Goal: Check status: Check status

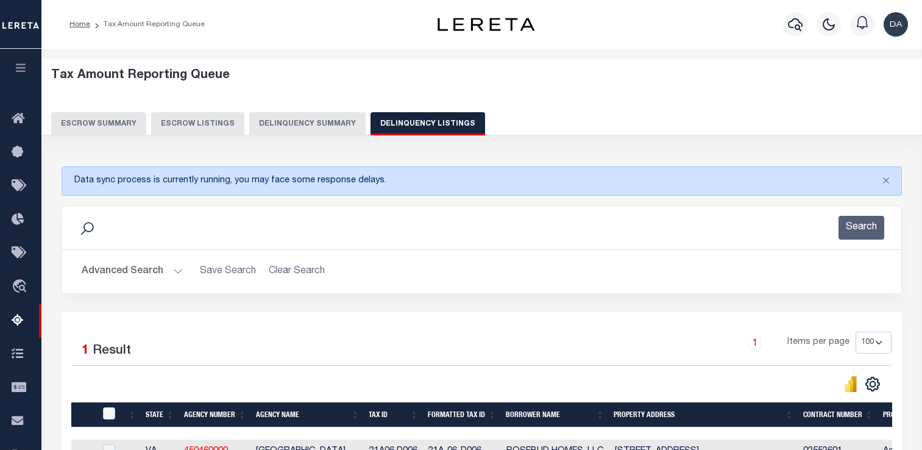
select select "100"
click at [144, 285] on div "Advanced Search Save Search Clear Search State In" at bounding box center [481, 271] width 839 height 43
click at [160, 269] on button "Advanced Search" at bounding box center [132, 272] width 101 height 24
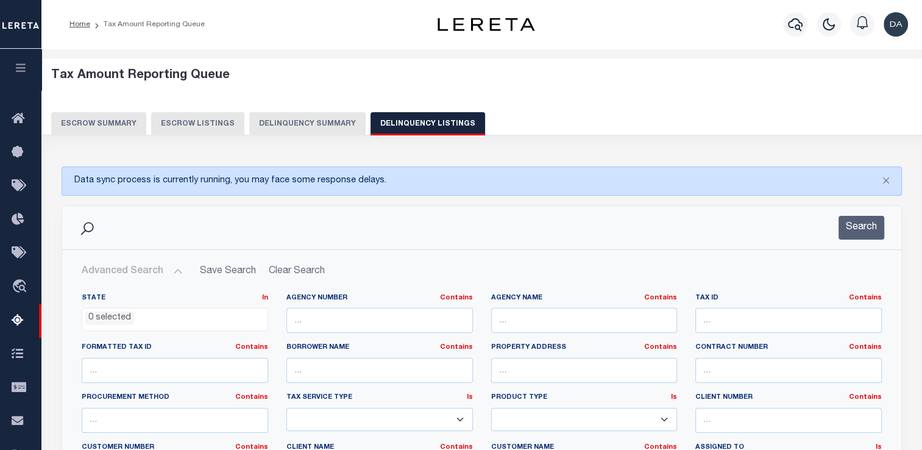
scroll to position [244, 0]
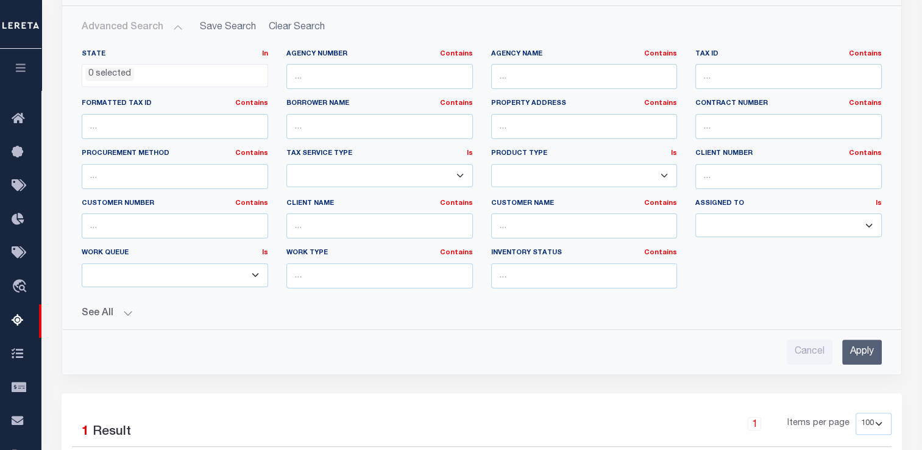
click at [116, 313] on button "See All" at bounding box center [482, 314] width 800 height 12
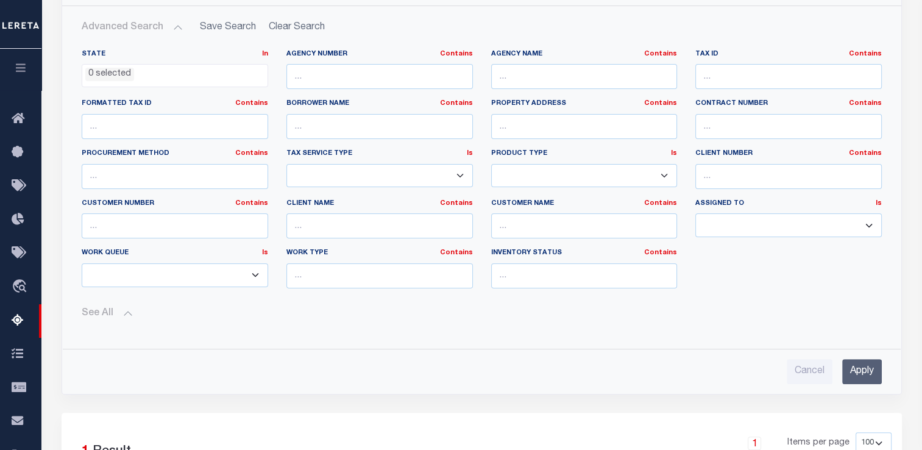
scroll to position [61, 0]
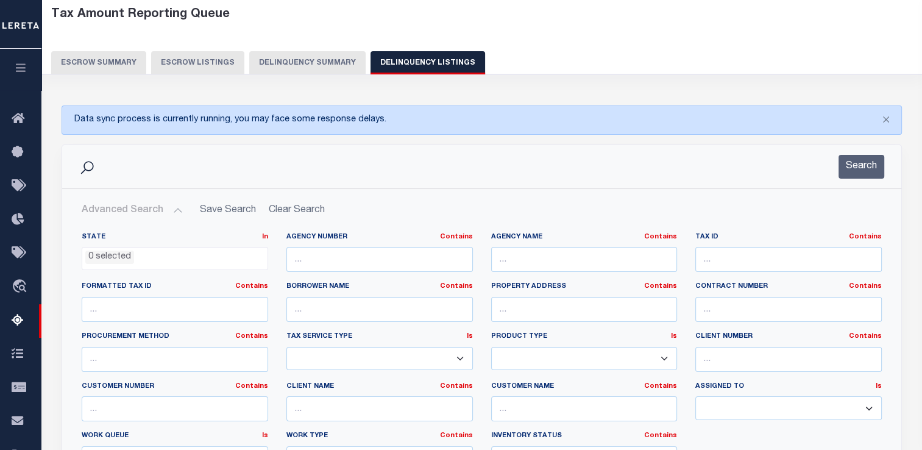
click at [312, 77] on div "Tax Amount Reporting Queue Escrow Summary Escrow Listings Delinquency Summary" at bounding box center [482, 46] width 905 height 96
click at [329, 68] on button "Delinquency Summary" at bounding box center [307, 62] width 116 height 23
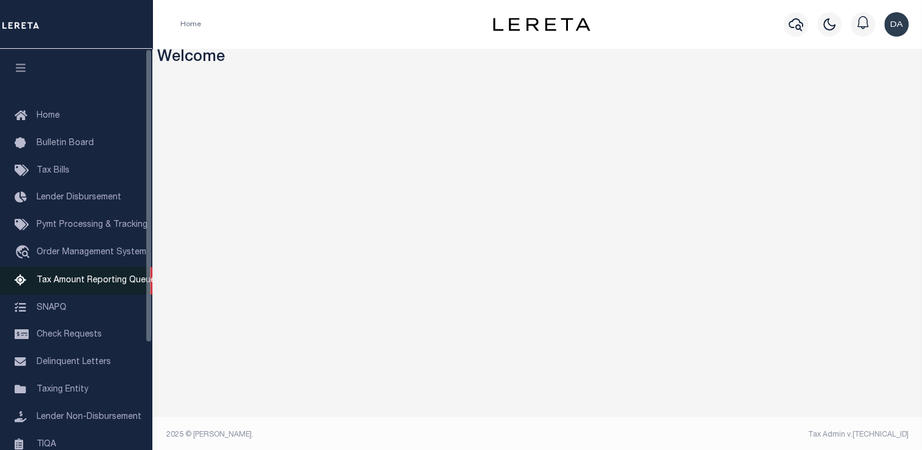
click at [59, 284] on span "Tax Amount Reporting Queue" at bounding box center [96, 280] width 119 height 9
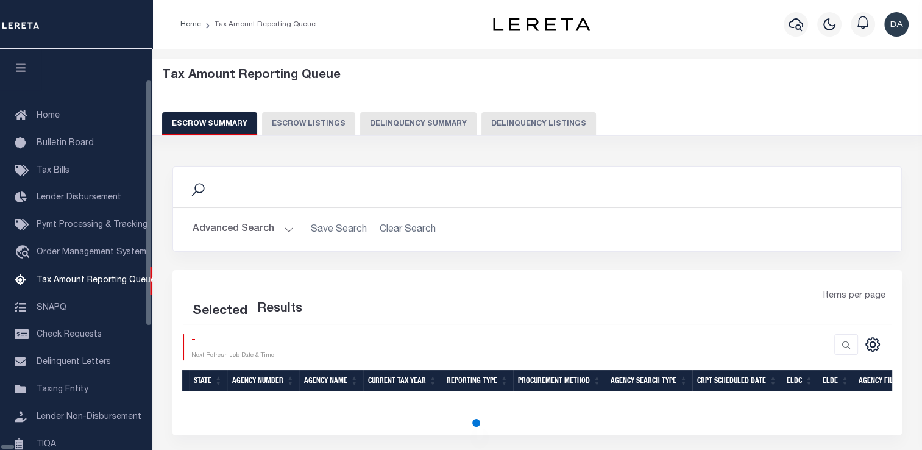
select select "100"
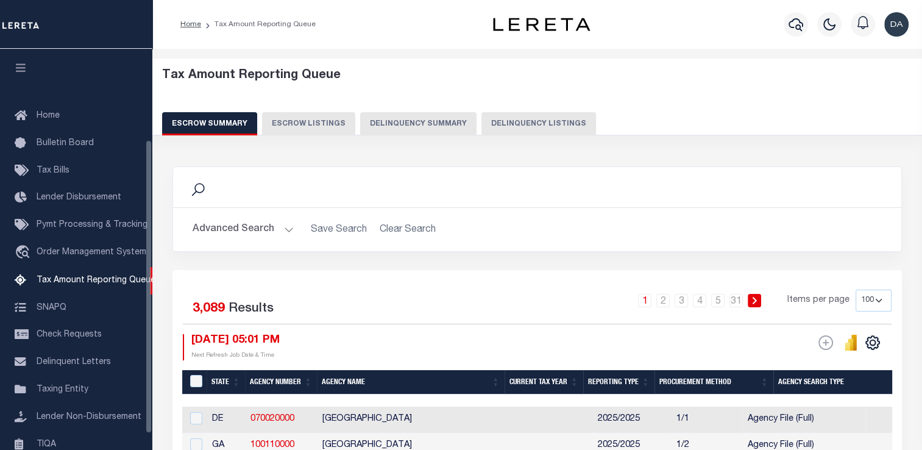
scroll to position [124, 0]
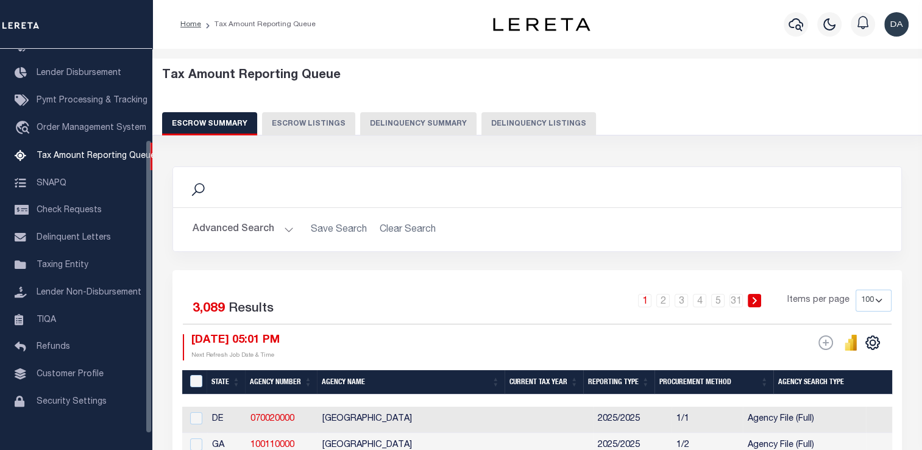
click at [370, 126] on button "Delinquency Summary" at bounding box center [418, 123] width 116 height 23
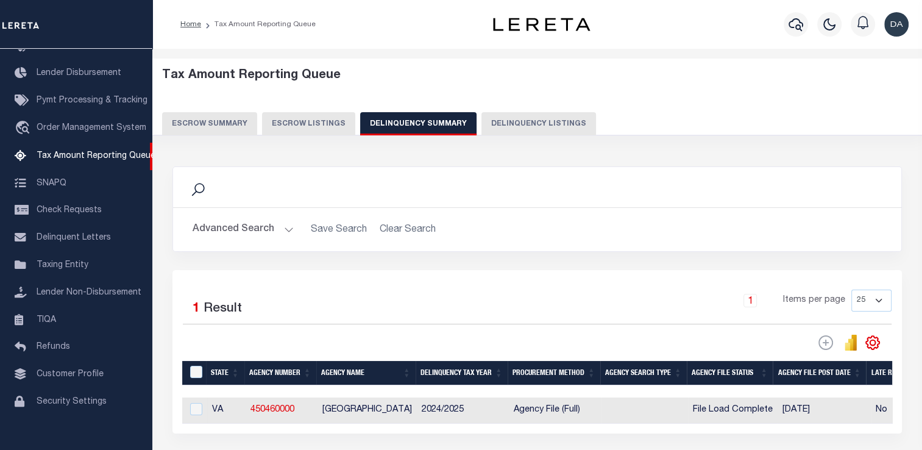
click at [251, 235] on button "Advanced Search" at bounding box center [243, 230] width 101 height 24
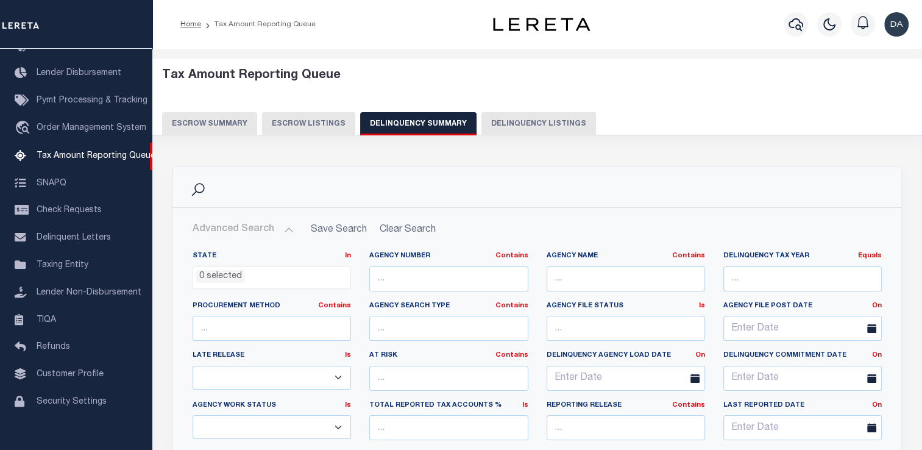
scroll to position [244, 0]
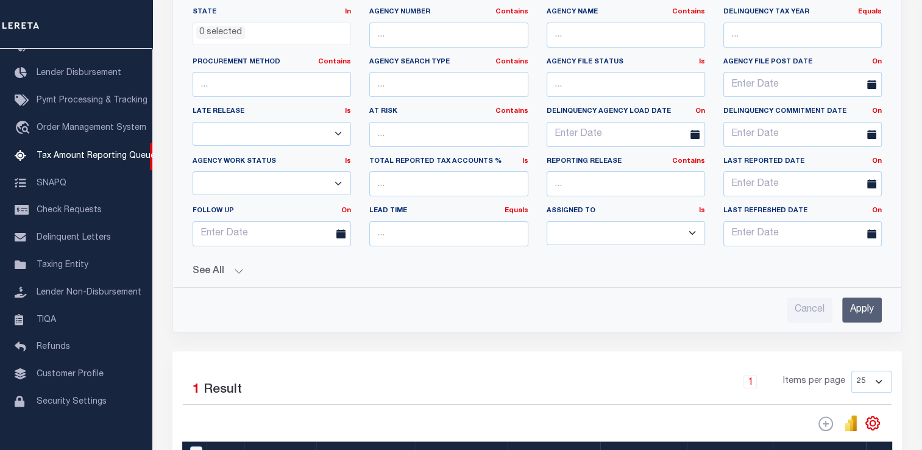
click at [221, 273] on button "See All" at bounding box center [537, 272] width 689 height 12
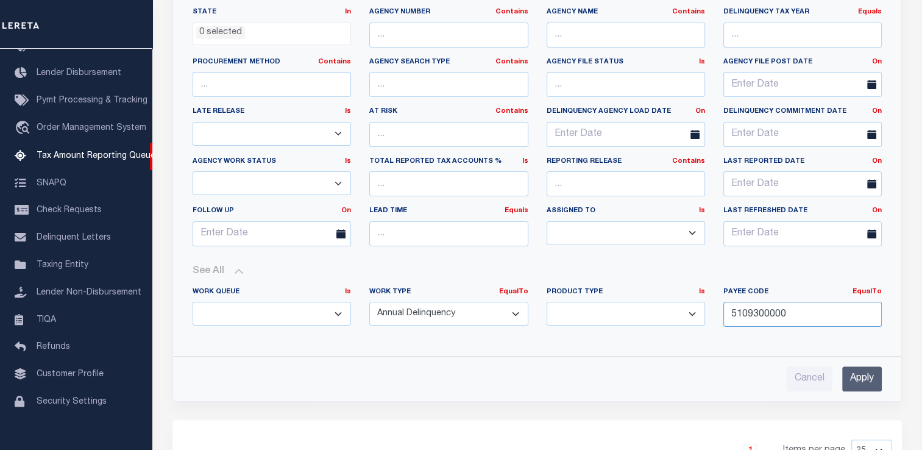
click at [814, 311] on input "5109300000" at bounding box center [803, 314] width 158 height 25
click at [814, 310] on input "5109300000" at bounding box center [803, 314] width 158 height 25
click at [864, 379] on input "Apply" at bounding box center [862, 378] width 40 height 25
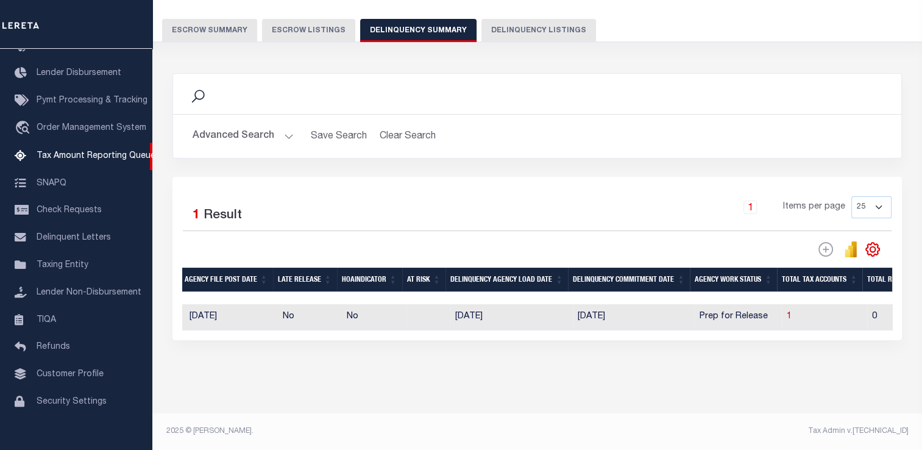
scroll to position [0, 0]
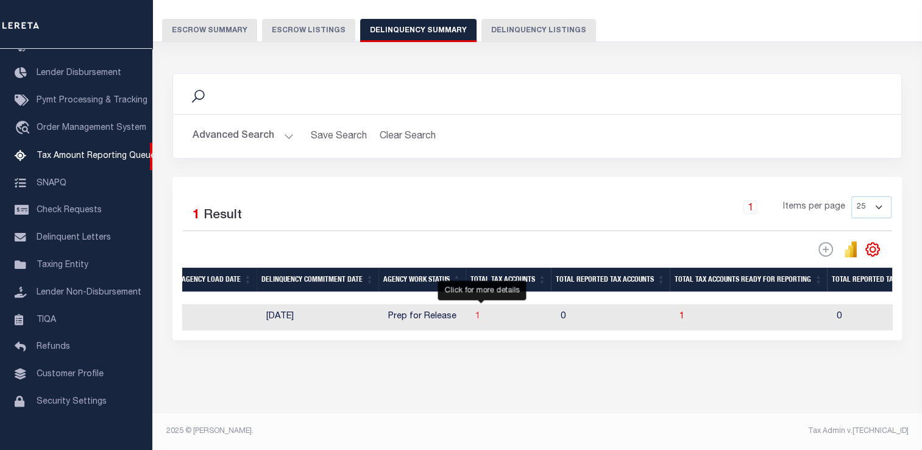
click at [480, 312] on span "1" at bounding box center [477, 316] width 5 height 9
select select "100"
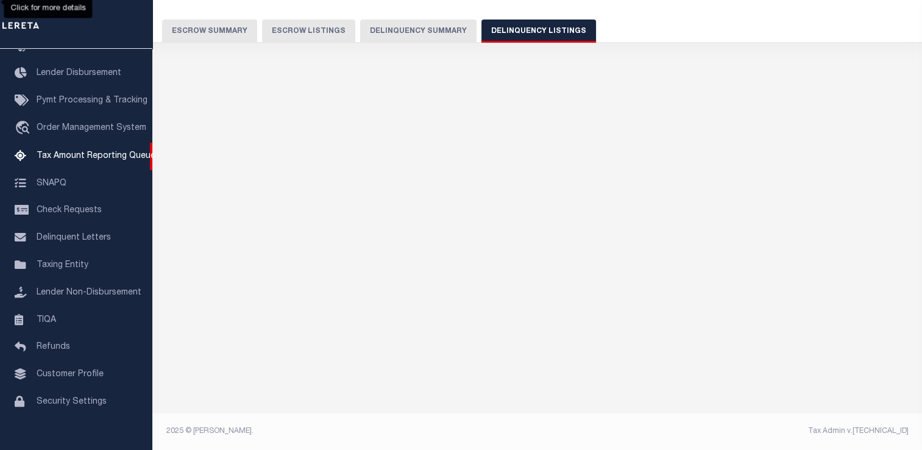
scroll to position [91, 0]
select select "100"
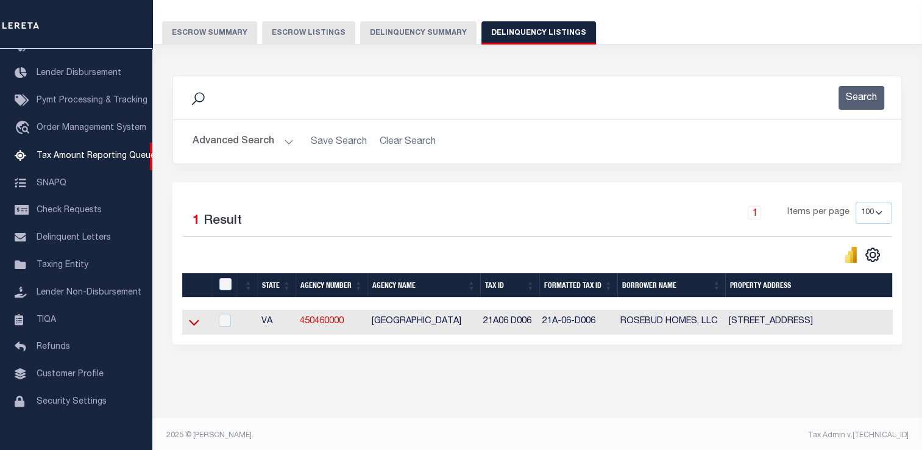
click at [197, 325] on icon at bounding box center [194, 322] width 10 height 13
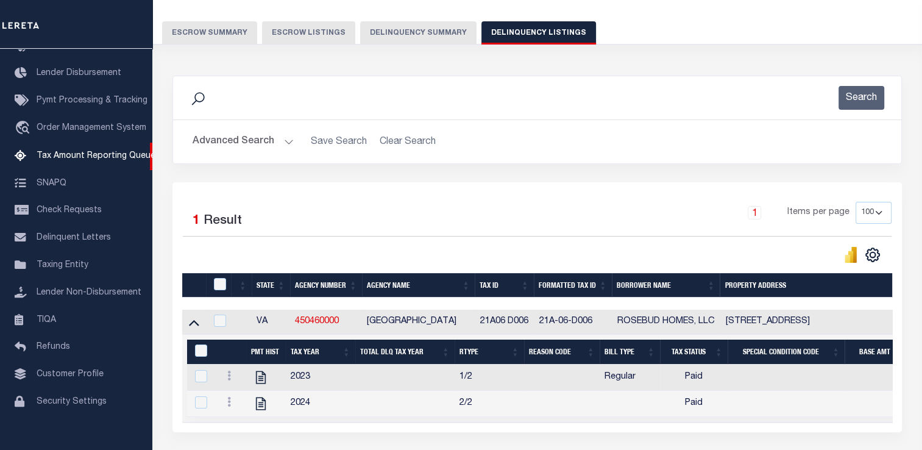
scroll to position [152, 0]
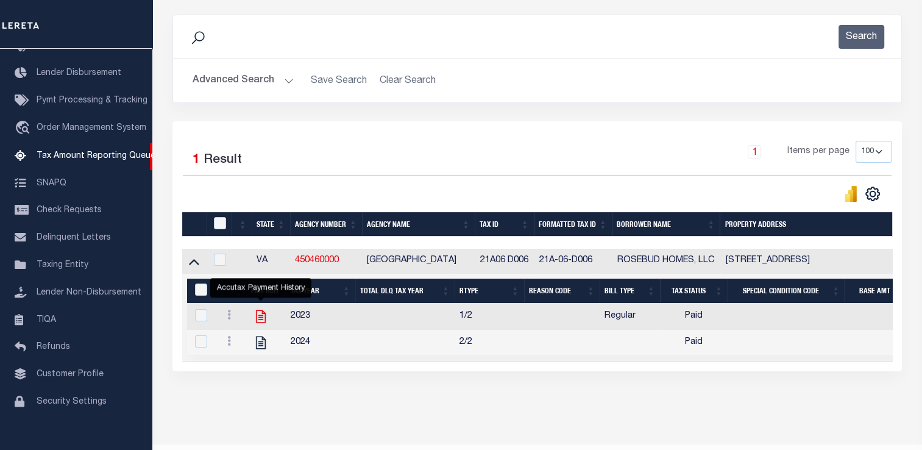
click at [263, 315] on icon "" at bounding box center [261, 316] width 16 height 16
checkbox input "true"
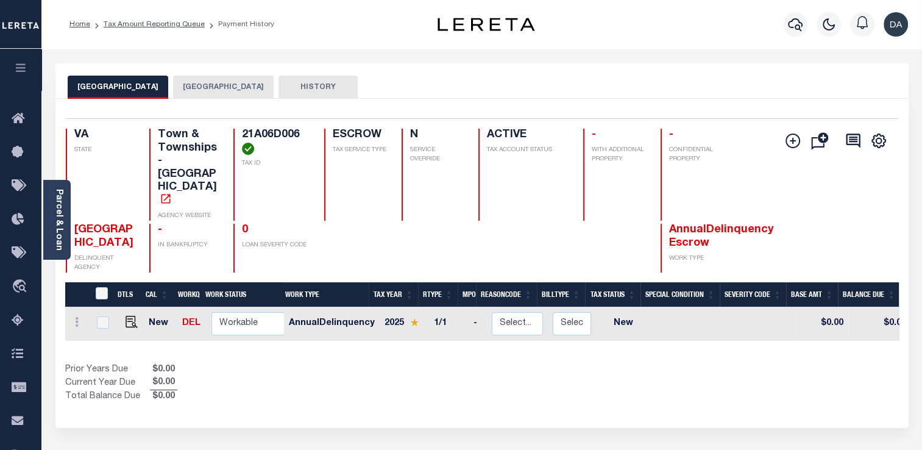
click at [207, 93] on button "[GEOGRAPHIC_DATA]" at bounding box center [223, 87] width 101 height 23
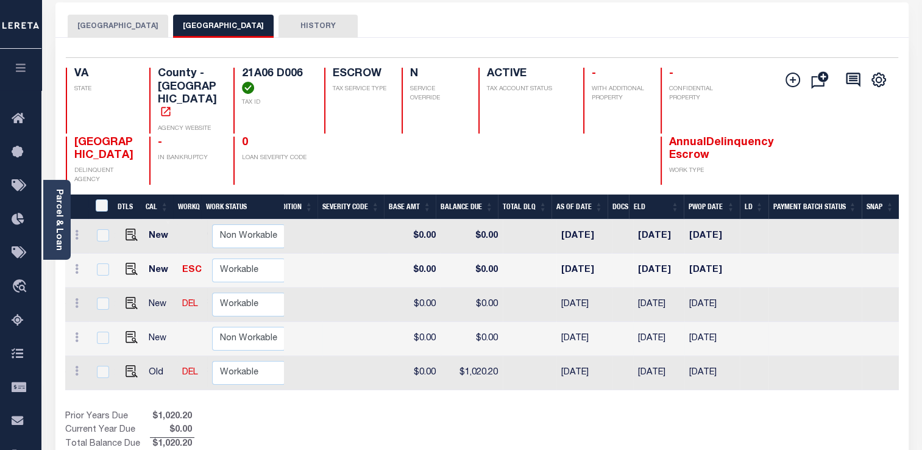
drag, startPoint x: 633, startPoint y: 330, endPoint x: 738, endPoint y: 330, distance: 104.8
click at [738, 330] on tr "New Non Workable Workable 2024 1/2 - Select... Payment Reversal Taxable Value C…" at bounding box center [281, 339] width 1236 height 34
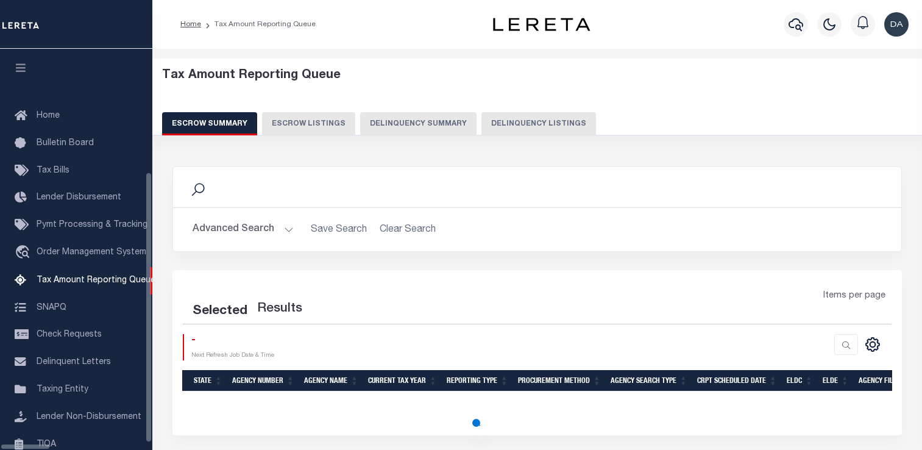
select select
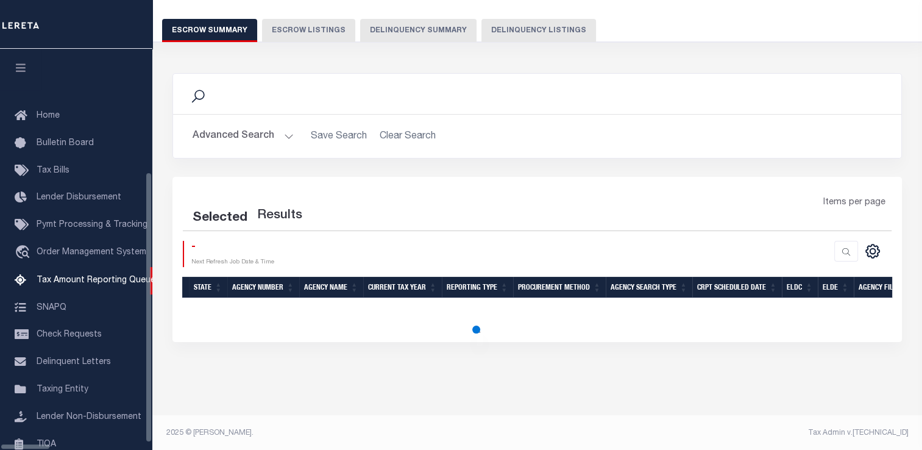
scroll to position [137, 0]
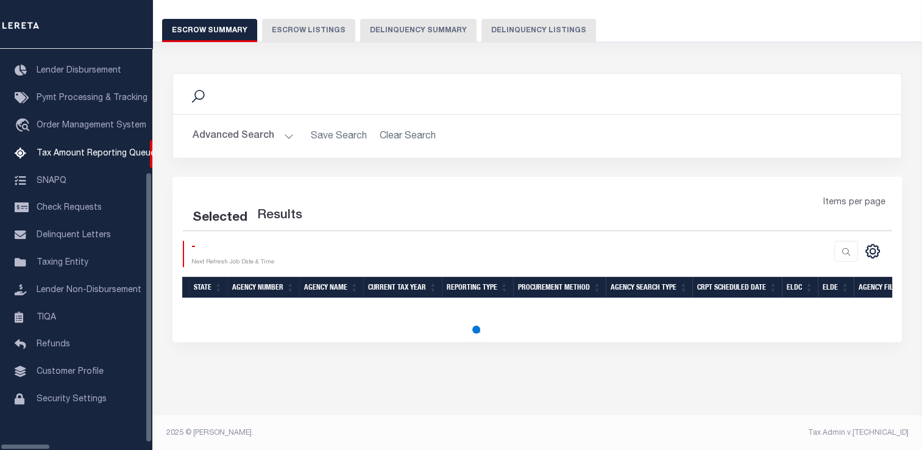
select select
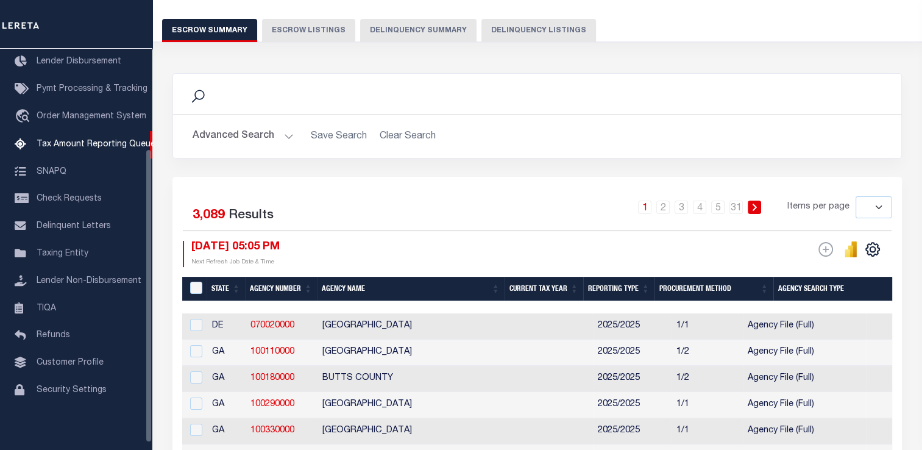
scroll to position [93, 0]
click at [386, 34] on button "Delinquency Summary" at bounding box center [418, 30] width 116 height 23
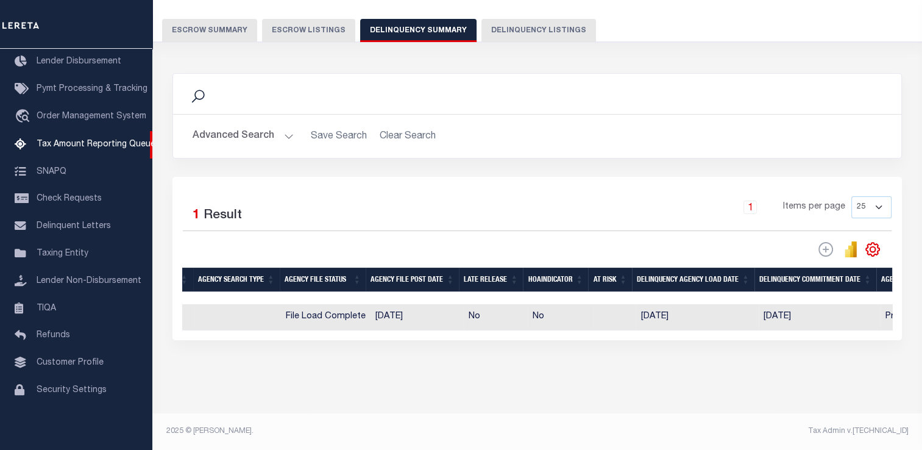
scroll to position [0, 0]
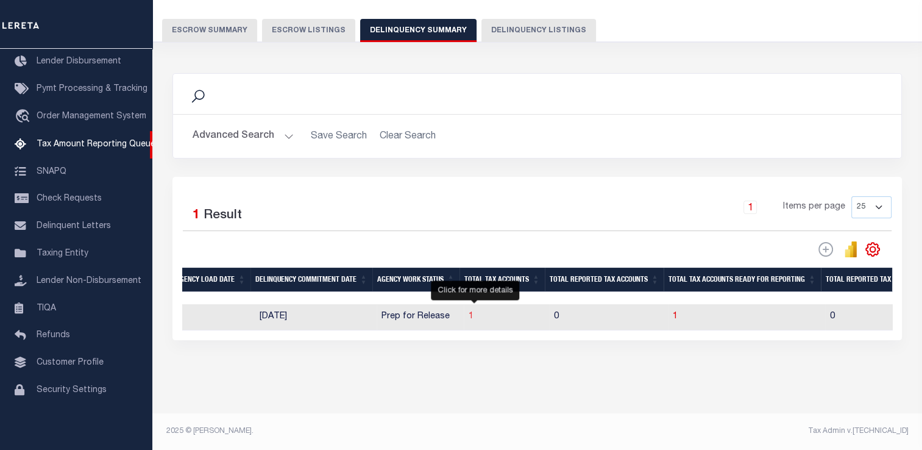
click at [473, 319] on span "1" at bounding box center [471, 316] width 5 height 9
select select "100"
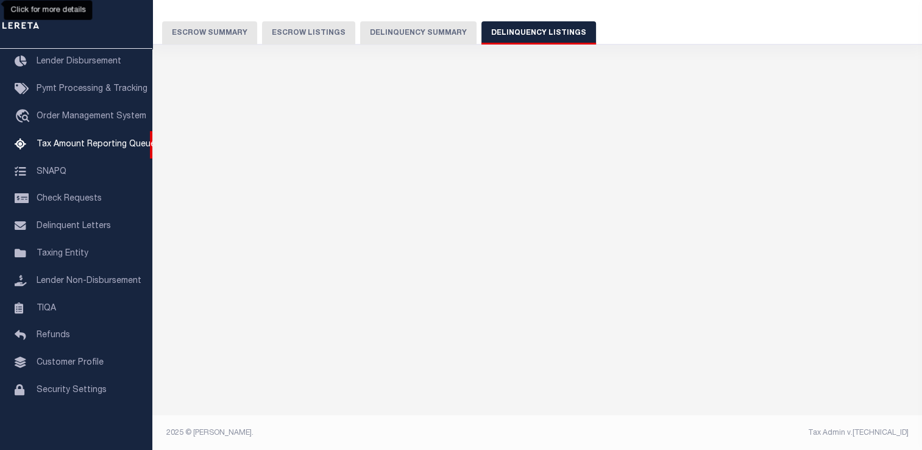
select select "100"
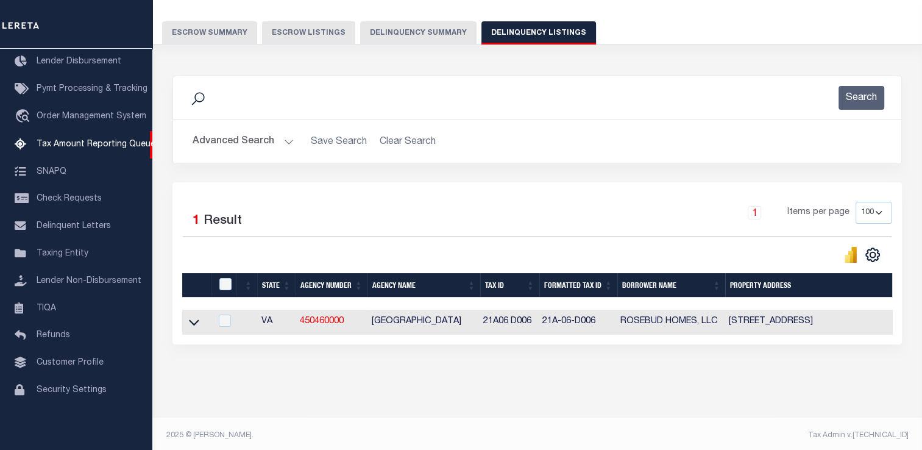
click at [200, 320] on link at bounding box center [194, 321] width 14 height 9
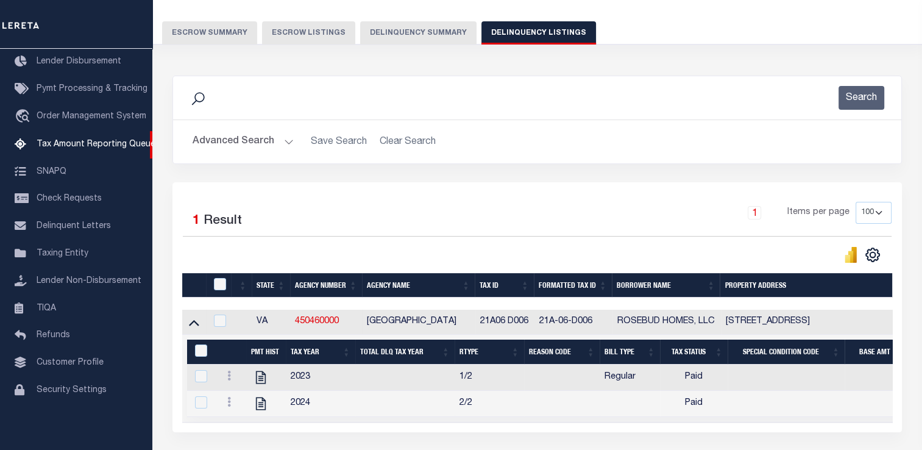
click at [369, 28] on button "Delinquency Summary" at bounding box center [418, 32] width 116 height 23
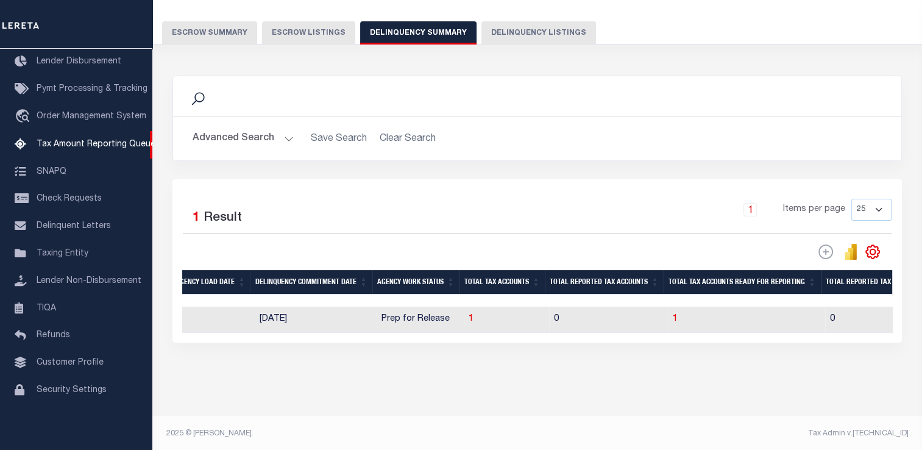
click at [235, 146] on button "Advanced Search" at bounding box center [243, 139] width 101 height 24
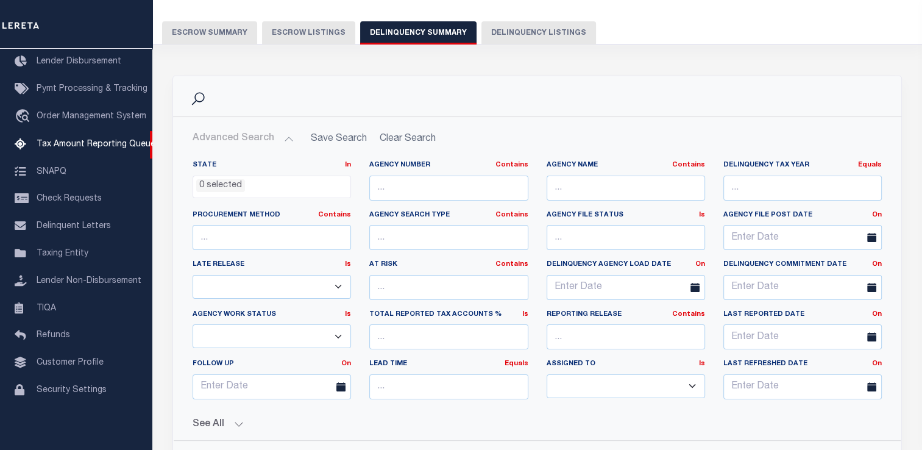
click at [230, 415] on div "See All Work Queue Is Is Contains --ALL-- Delinquent Is" at bounding box center [537, 419] width 689 height 21
click at [202, 428] on button "See All" at bounding box center [537, 425] width 689 height 12
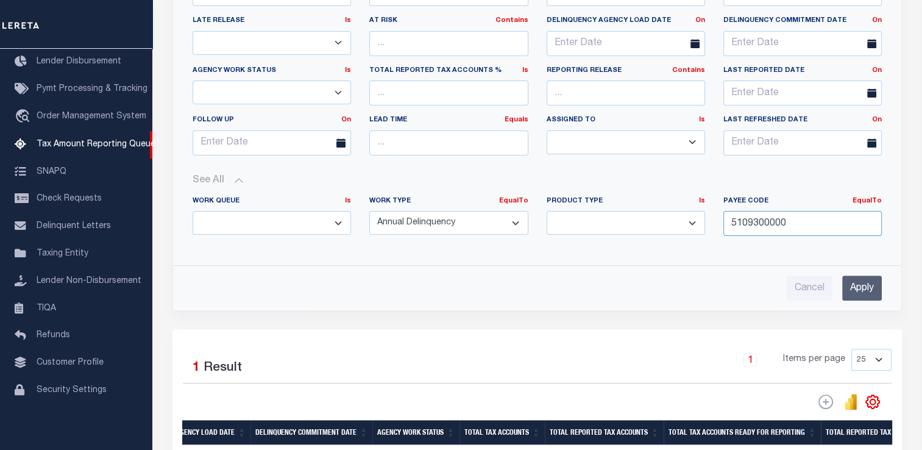
click at [778, 230] on input "5109300000" at bounding box center [803, 223] width 158 height 25
paste input "650"
type input "5165000000"
click at [858, 277] on input "Apply" at bounding box center [862, 288] width 40 height 25
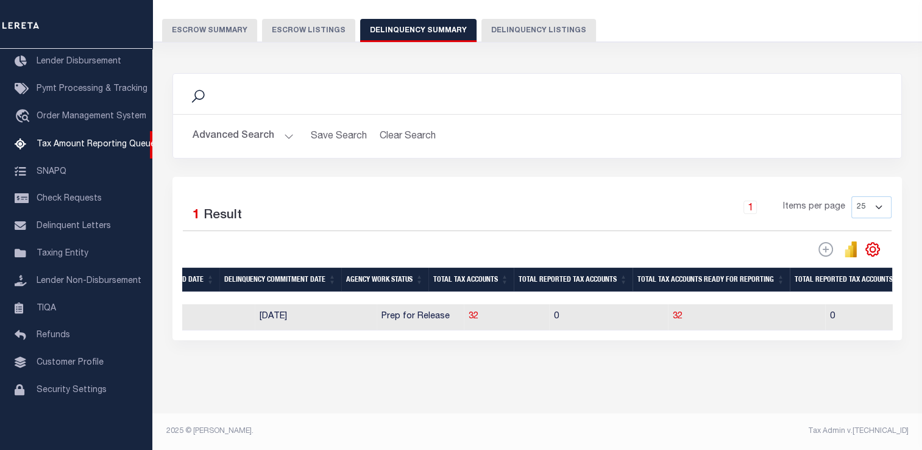
scroll to position [102, 0]
click at [469, 312] on span "32" at bounding box center [474, 316] width 10 height 9
select select "100"
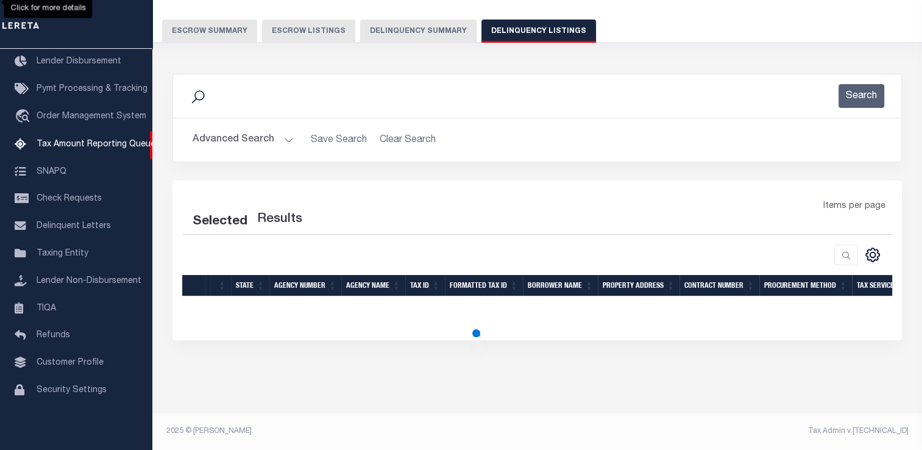
select select "100"
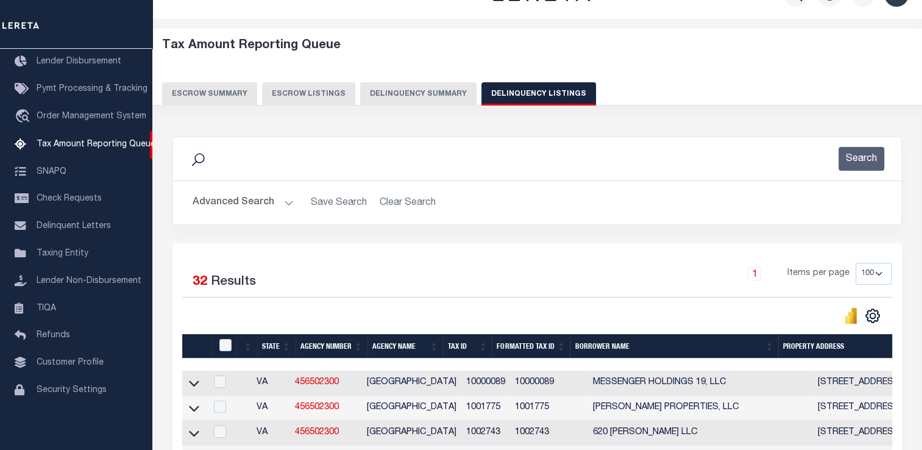
scroll to position [91, 0]
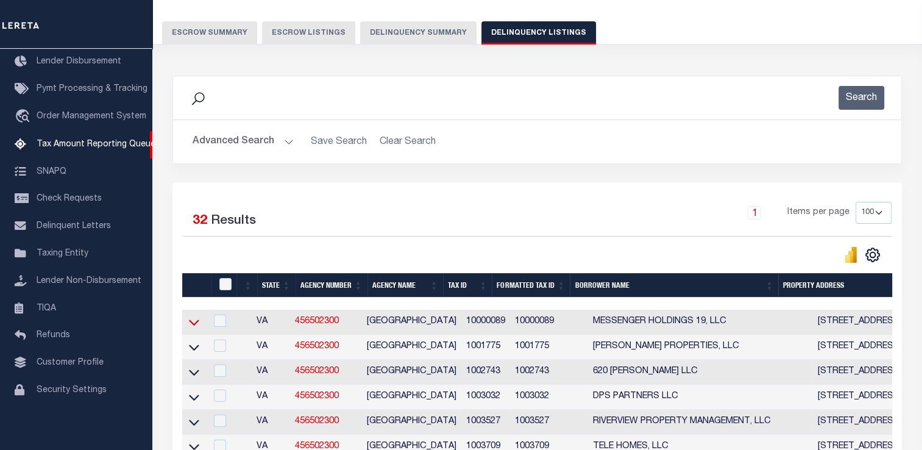
click at [195, 321] on icon at bounding box center [194, 322] width 10 height 13
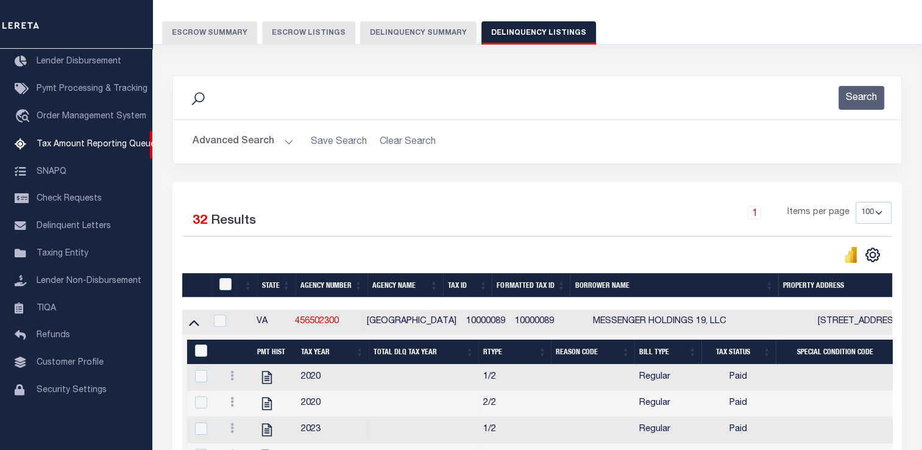
scroll to position [152, 0]
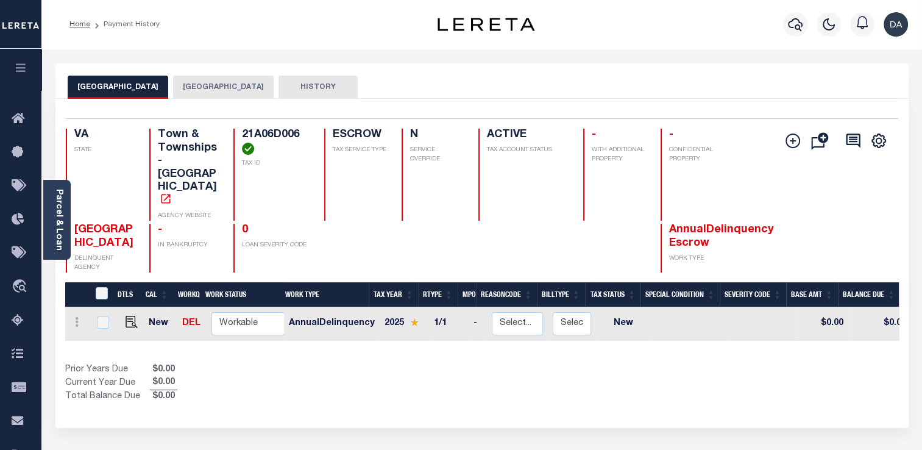
click at [187, 80] on button "[GEOGRAPHIC_DATA]" at bounding box center [223, 87] width 101 height 23
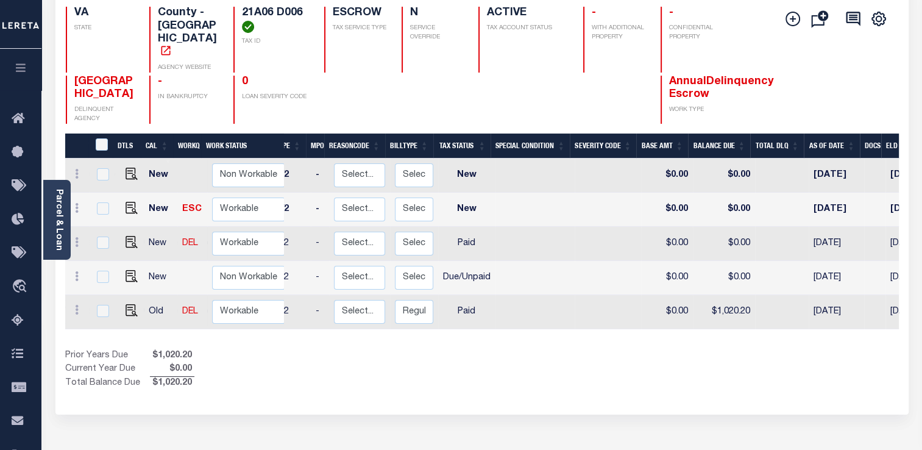
scroll to position [0, 163]
